Goal: Information Seeking & Learning: Understand process/instructions

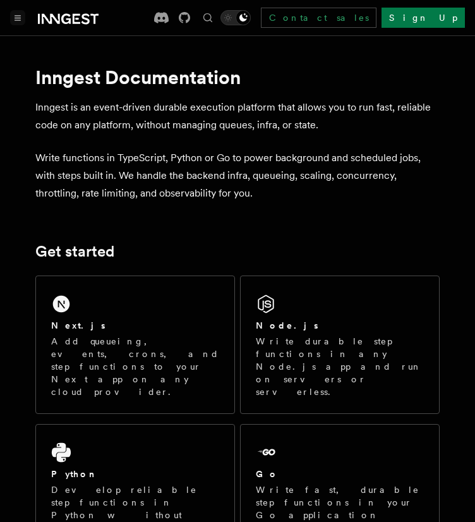
click at [16, 16] on icon "Toggle navigation" at bounding box center [18, 18] width 6 height 4
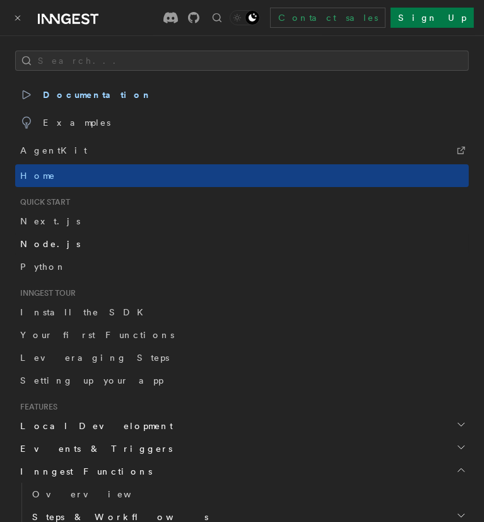
click at [33, 251] on link "Node.js" at bounding box center [242, 243] width 454 height 23
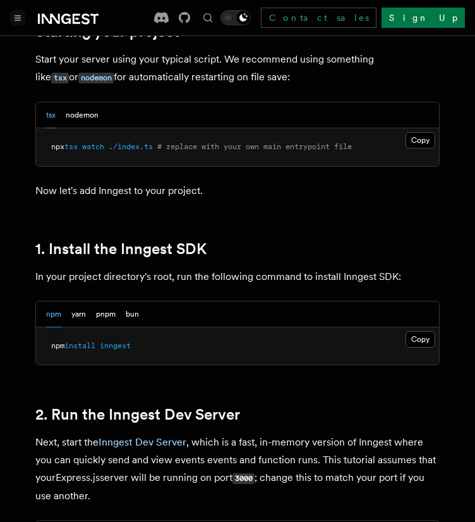
scroll to position [665, 0]
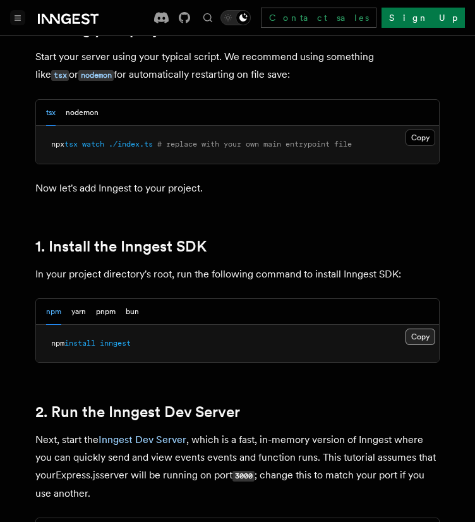
click at [423, 337] on button "Copy Copied" at bounding box center [421, 336] width 30 height 16
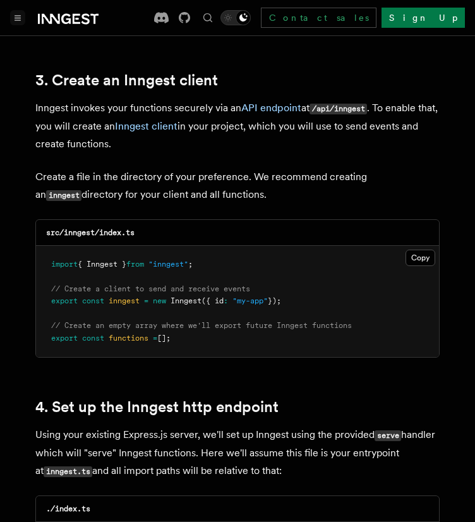
scroll to position [1594, 0]
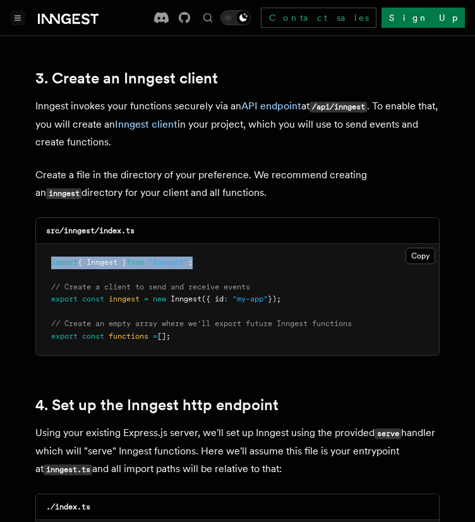
drag, startPoint x: 210, startPoint y: 246, endPoint x: 38, endPoint y: 247, distance: 172.4
click at [38, 247] on pre "import { Inngest } from "inngest" ; // Create a client to send and receive even…" at bounding box center [237, 300] width 403 height 112
copy span "import { Inngest } from "inngest" ;"
drag, startPoint x: 306, startPoint y: 285, endPoint x: 41, endPoint y: 267, distance: 265.3
click at [41, 267] on pre "import { Inngest } from "inngest" ; // Create a client to send and receive even…" at bounding box center [237, 300] width 403 height 112
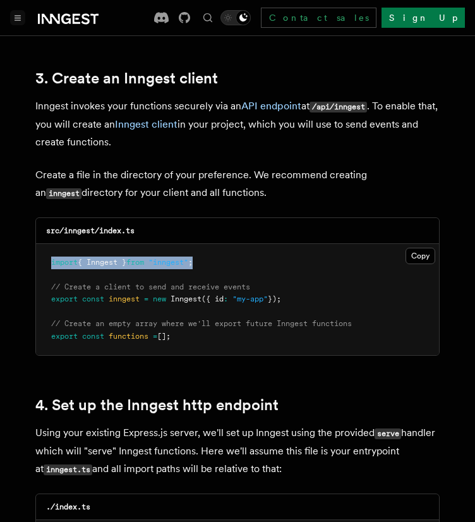
copy code "// Create a client to send and receive events export const inngest = new Innges…"
drag, startPoint x: 186, startPoint y: 322, endPoint x: 49, endPoint y: 310, distance: 137.7
click at [49, 310] on pre "import { Inngest } from "inngest" ; // Create a client to send and receive even…" at bounding box center [237, 300] width 403 height 112
copy code "// Create an empty array where we'll export future Inngest functions export con…"
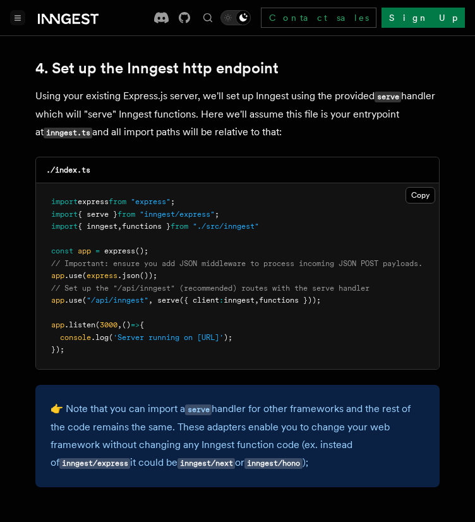
scroll to position [1930, 0]
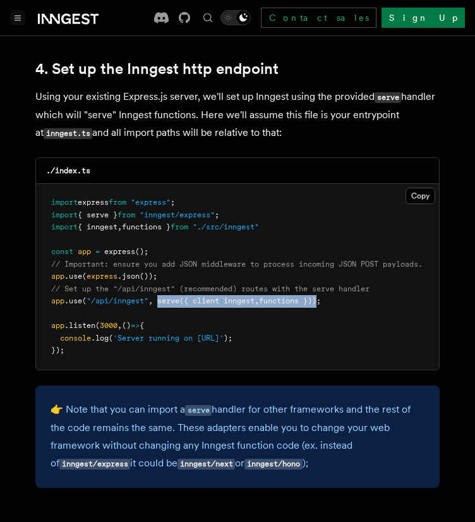
drag, startPoint x: 159, startPoint y: 285, endPoint x: 328, endPoint y: 289, distance: 169.3
click at [321, 296] on span "app .use ( "/api/inngest" , serve ({ client : inngest , functions }));" at bounding box center [186, 300] width 270 height 9
copy span "serve ({ client : inngest , functions })"
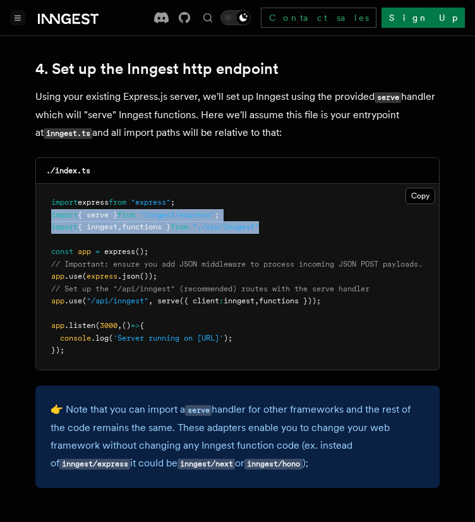
drag, startPoint x: 51, startPoint y: 200, endPoint x: 366, endPoint y: 211, distance: 315.4
click at [366, 211] on pre "import express from "express" ; import { serve } from "inngest/express" ; impor…" at bounding box center [237, 277] width 403 height 186
copy code "import { serve } from "inngest/express" ; import { inngest , functions } from "…"
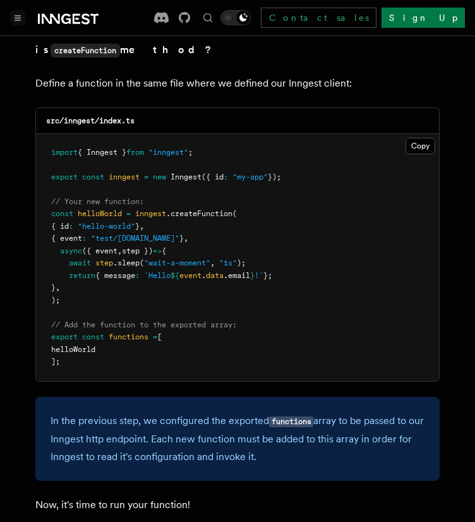
scroll to position [2564, 0]
